Goal: Find specific page/section: Find specific page/section

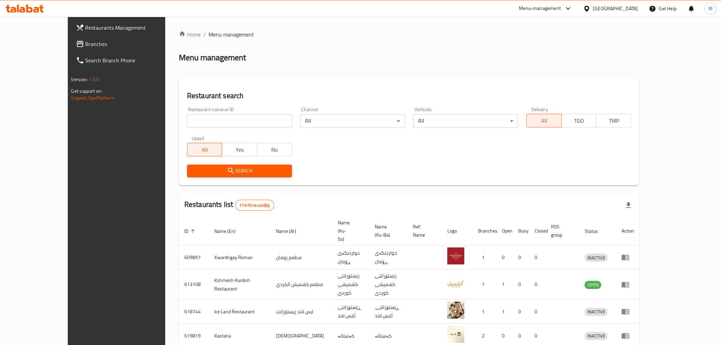
click at [188, 125] on input "search" at bounding box center [239, 121] width 105 height 14
click button "Search" at bounding box center [239, 171] width 105 height 13
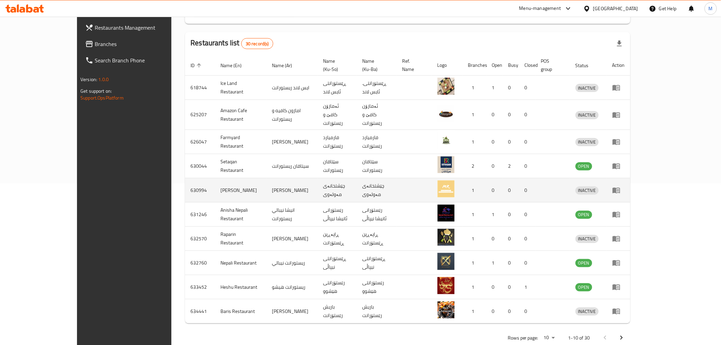
scroll to position [165, 0]
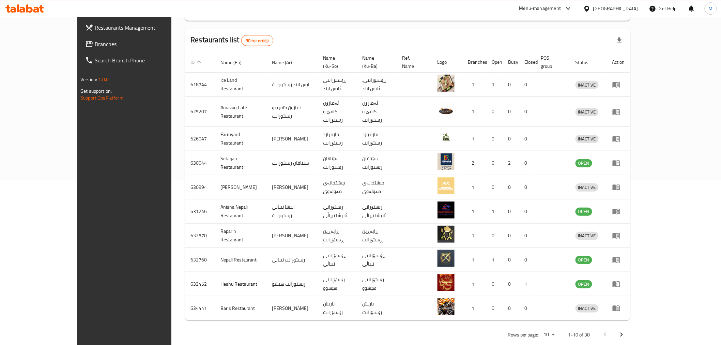
click at [625, 330] on icon "Next page" at bounding box center [621, 334] width 8 height 8
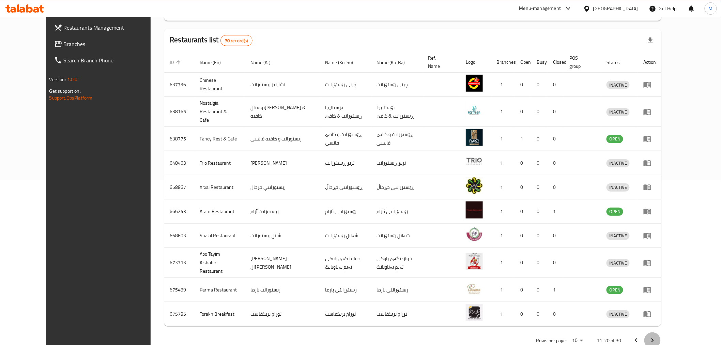
click at [656, 336] on icon "Next page" at bounding box center [652, 340] width 8 height 8
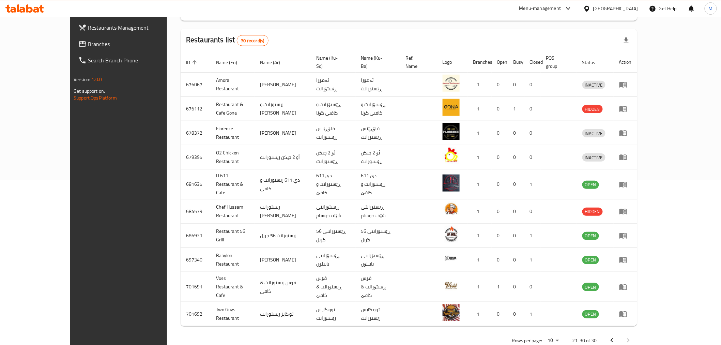
click at [636, 332] on div at bounding box center [620, 340] width 33 height 16
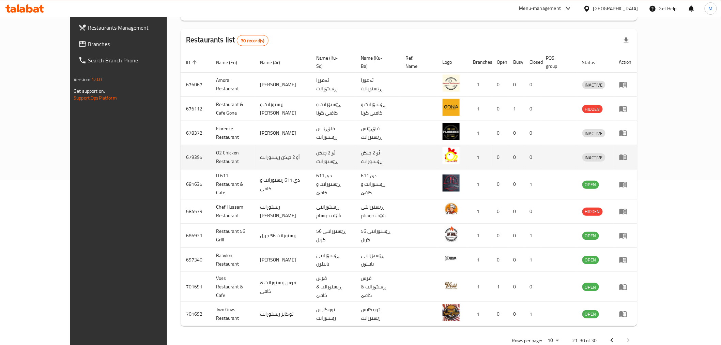
scroll to position [0, 0]
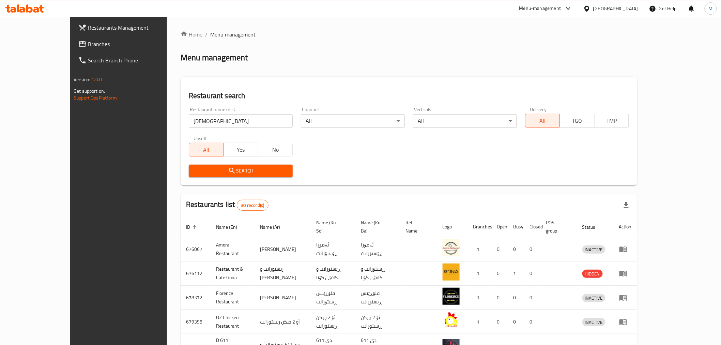
click at [208, 119] on input "[DEMOGRAPHIC_DATA]" at bounding box center [241, 121] width 104 height 14
type input "ح"
click button "Search" at bounding box center [241, 171] width 104 height 13
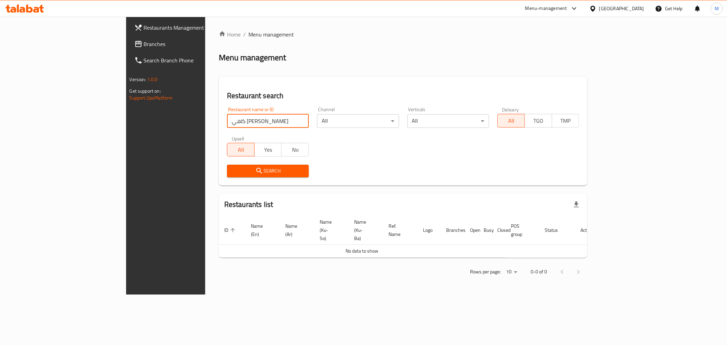
drag, startPoint x: 157, startPoint y: 122, endPoint x: 189, endPoint y: 125, distance: 31.5
click at [227, 125] on input "كاهي [PERSON_NAME]" at bounding box center [268, 121] width 82 height 14
click at [227, 123] on input "كاهي [PERSON_NAME]" at bounding box center [268, 121] width 82 height 14
type input "كاهي"
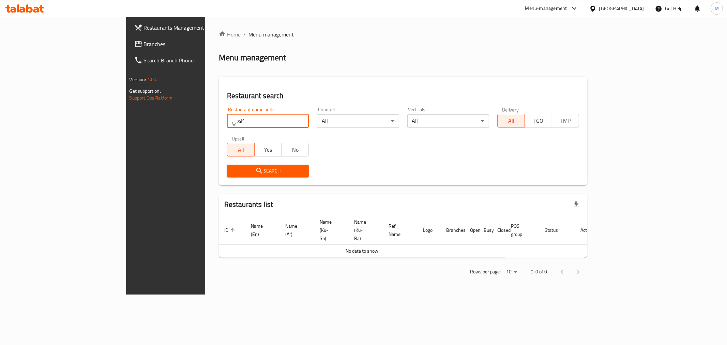
click button "Search" at bounding box center [268, 171] width 82 height 13
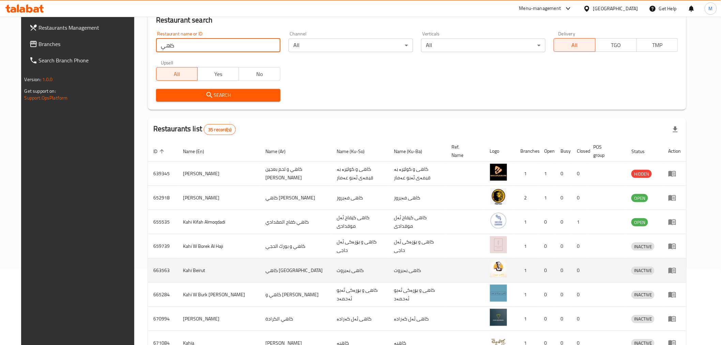
scroll to position [113, 0]
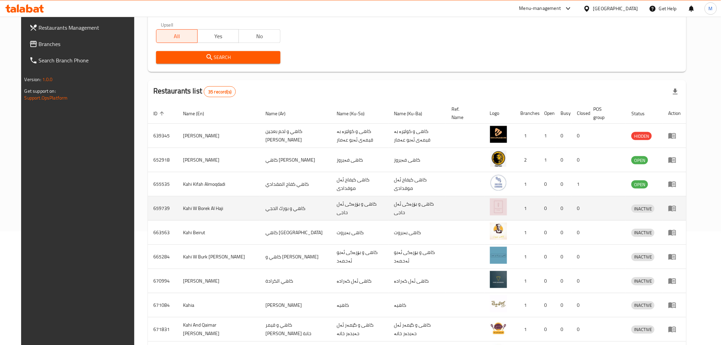
click at [188, 212] on td "Kahi W Borek Al Haji" at bounding box center [219, 208] width 82 height 24
copy td "Kahi W Borek Al Haji"
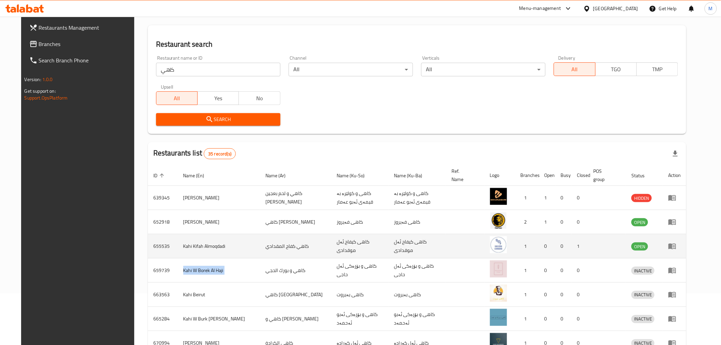
scroll to position [0, 0]
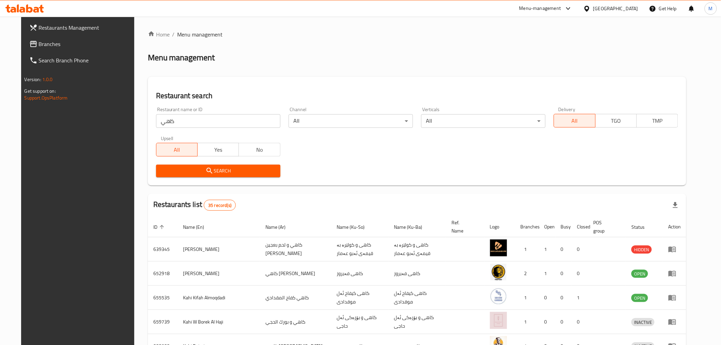
click at [211, 122] on input "كاهي" at bounding box center [218, 121] width 124 height 14
